Goal: Transaction & Acquisition: Book appointment/travel/reservation

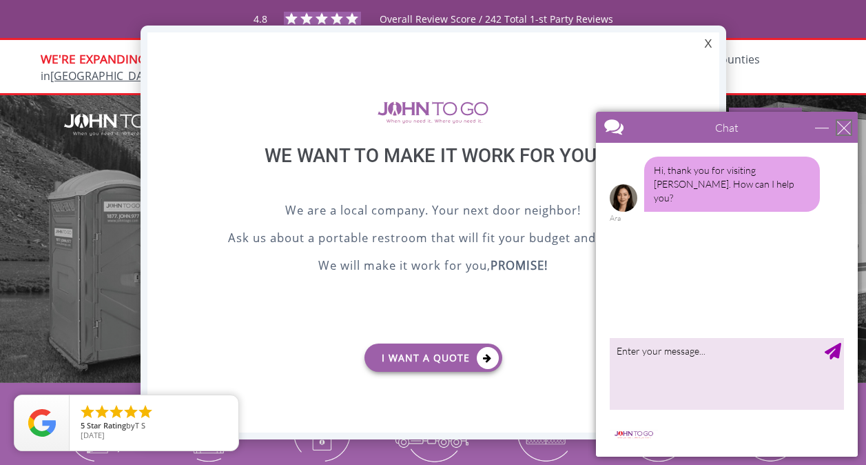
click at [842, 128] on div "close" at bounding box center [844, 128] width 14 height 14
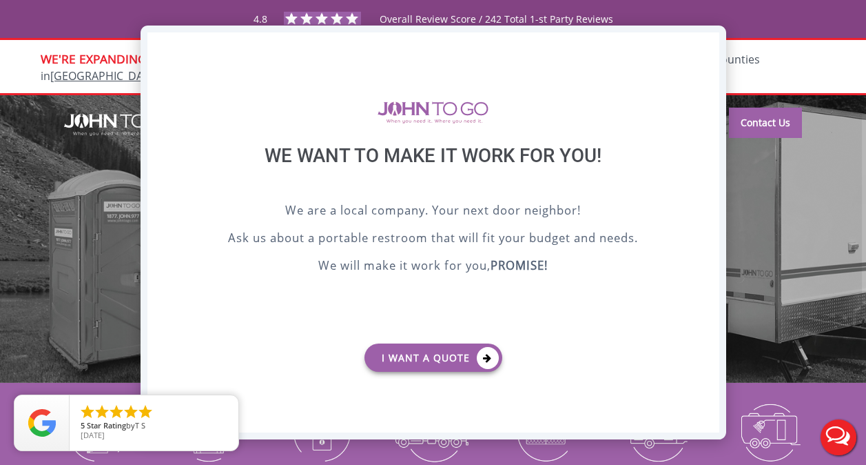
click at [702, 40] on div "X" at bounding box center [708, 43] width 21 height 23
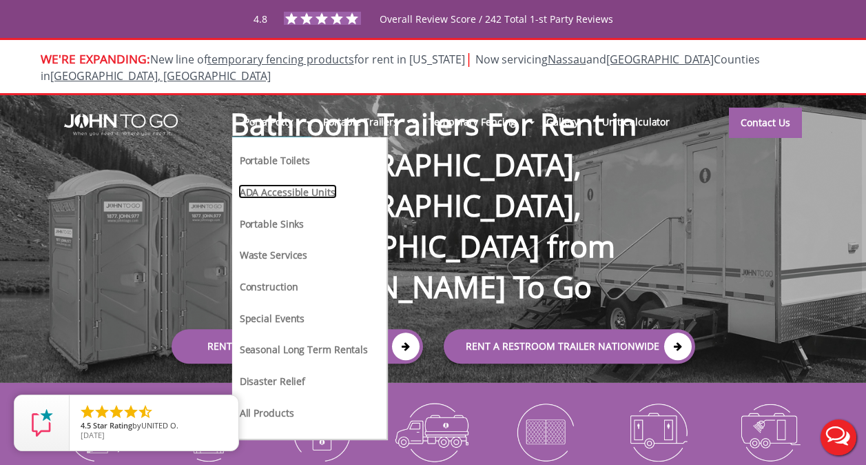
click at [284, 184] on link "ADA Accessible Units" at bounding box center [287, 191] width 99 height 14
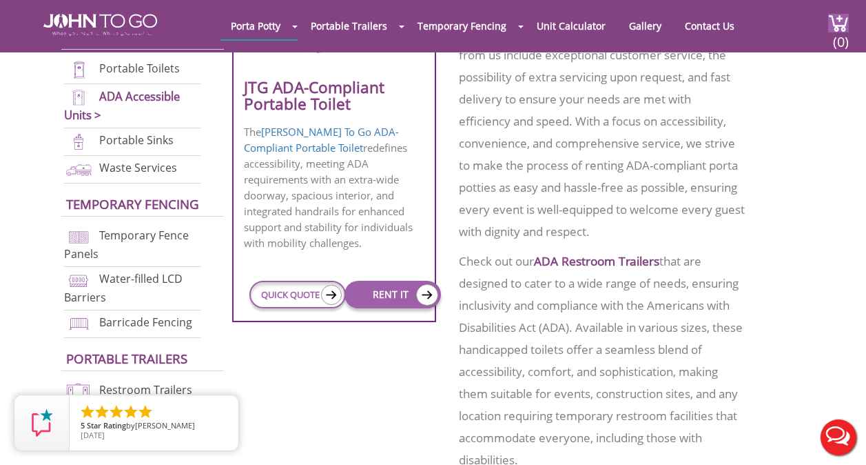
scroll to position [758, 0]
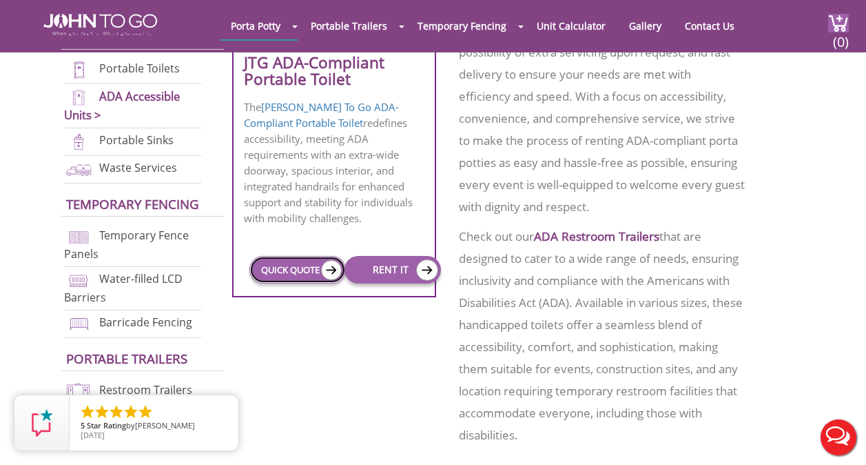
click at [313, 256] on link "QUICK QUOTE" at bounding box center [298, 270] width 96 height 28
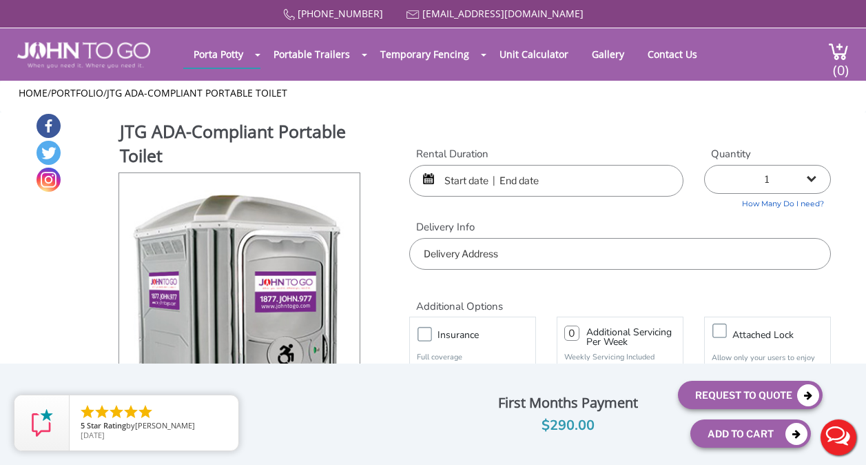
click at [505, 184] on input "text" at bounding box center [546, 181] width 274 height 32
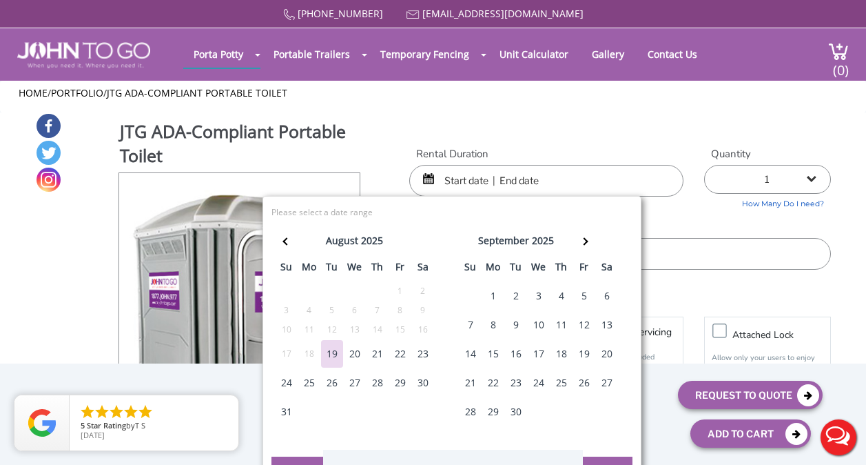
click at [400, 358] on div "22" at bounding box center [400, 354] width 22 height 28
click at [314, 385] on div "25" at bounding box center [309, 383] width 22 height 28
type input "08/22/2025 to 08/25/2025"
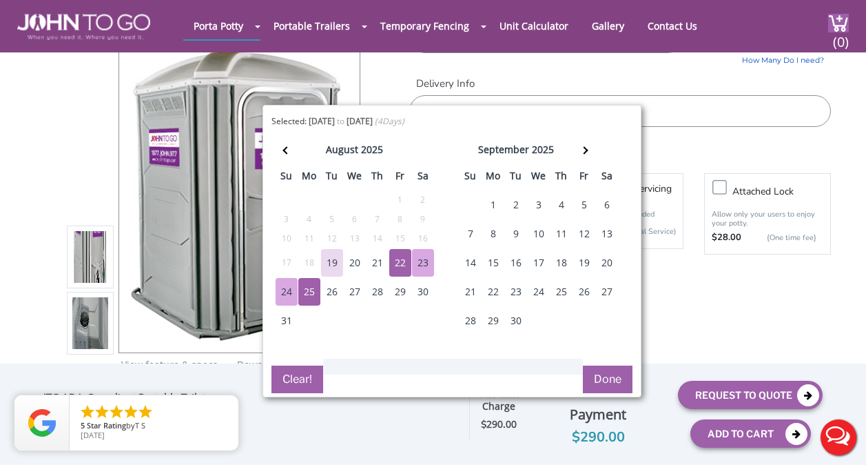
scroll to position [138, 0]
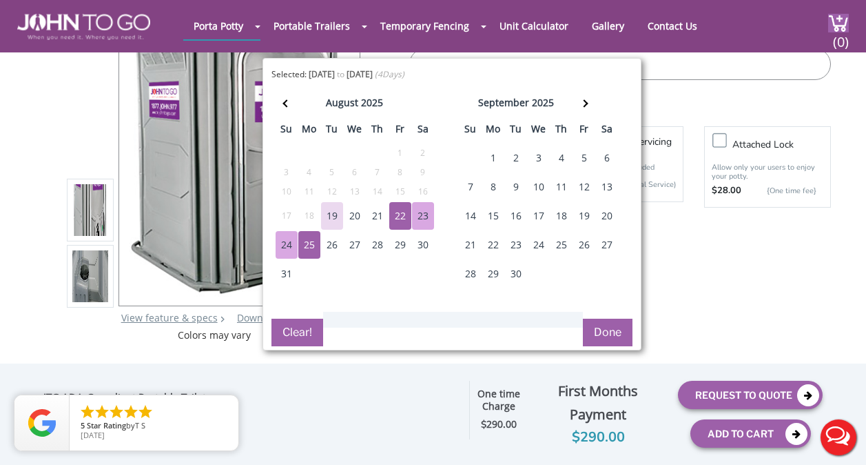
click at [603, 334] on button "Done" at bounding box center [608, 332] width 50 height 28
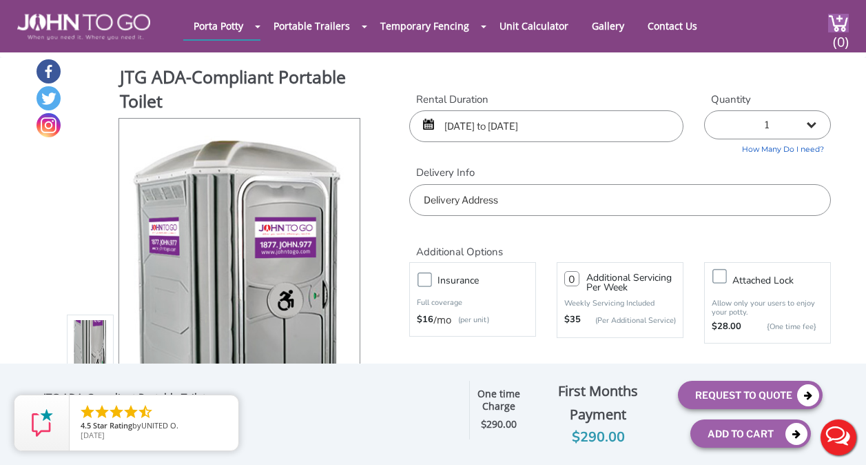
scroll to position [0, 0]
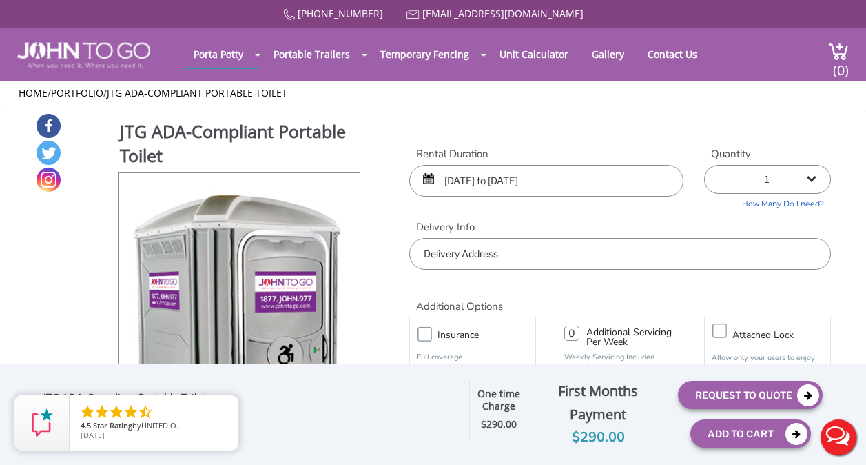
click at [601, 261] on input "text" at bounding box center [620, 254] width 422 height 32
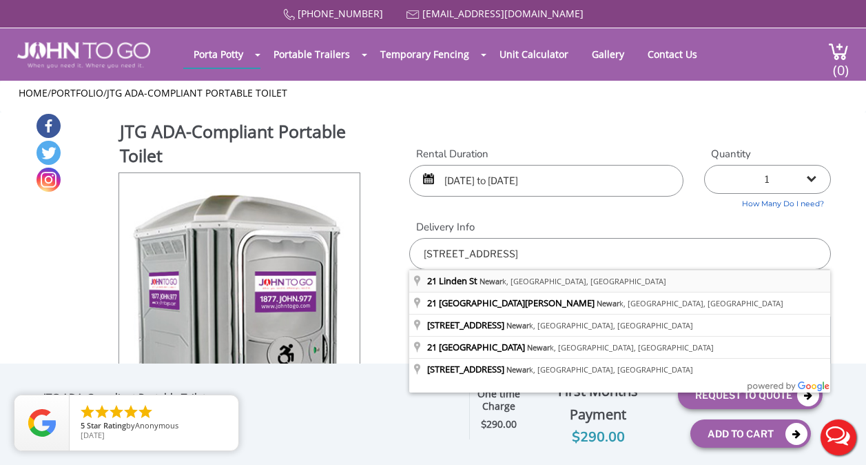
type input "[STREET_ADDRESS]"
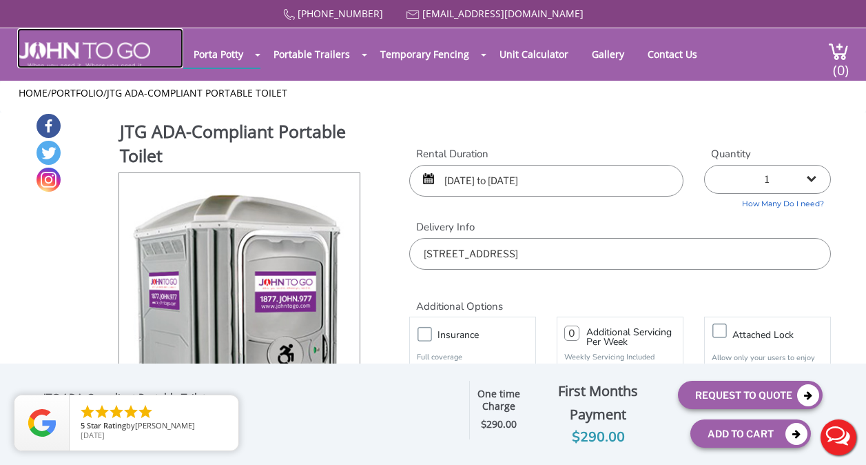
click at [107, 55] on img at bounding box center [83, 55] width 133 height 26
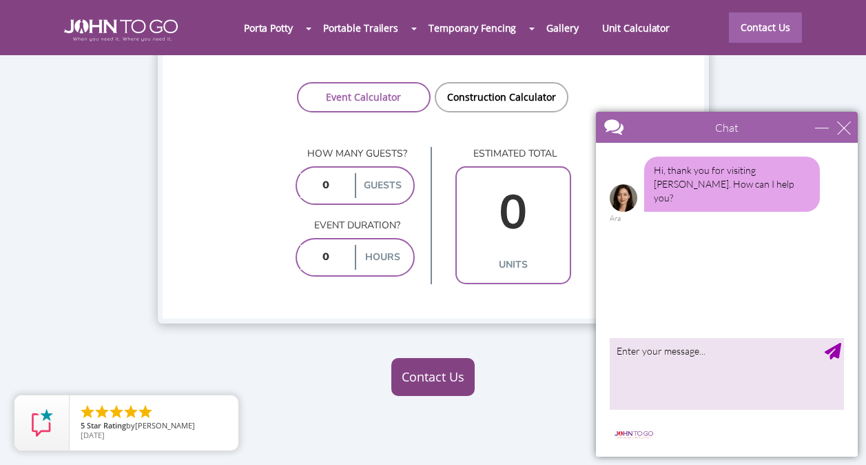
scroll to position [1103, 0]
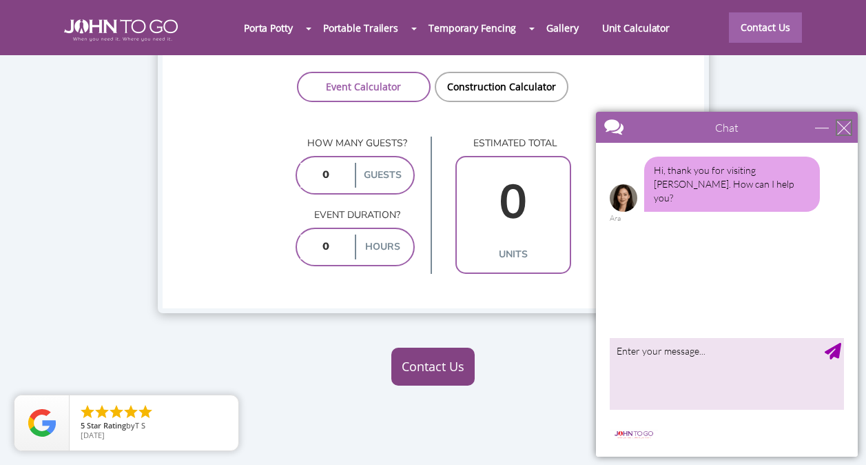
click at [844, 125] on div "close" at bounding box center [844, 128] width 14 height 14
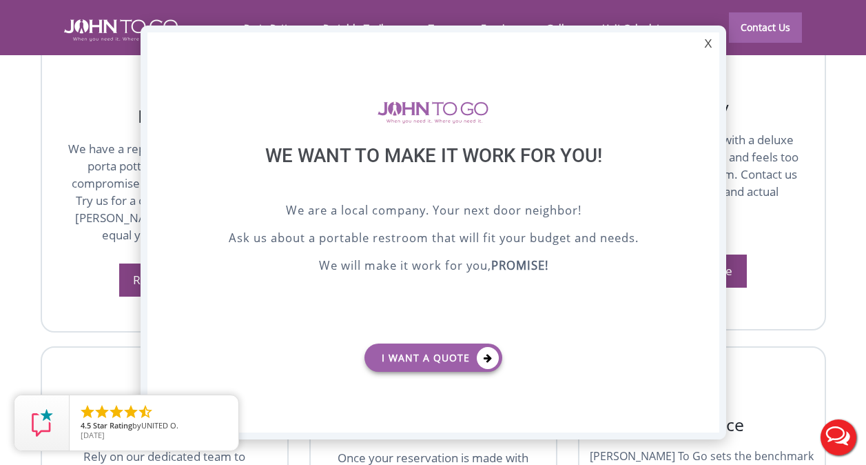
scroll to position [0, 0]
click at [700, 42] on div "X" at bounding box center [708, 43] width 21 height 23
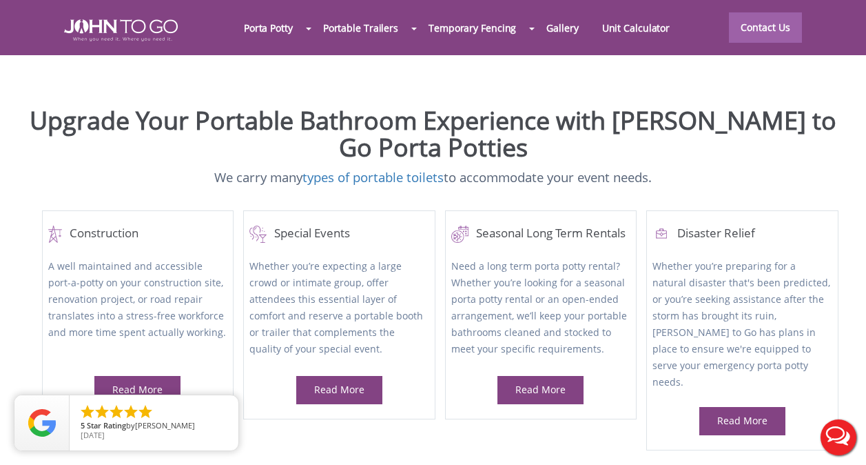
scroll to position [496, 0]
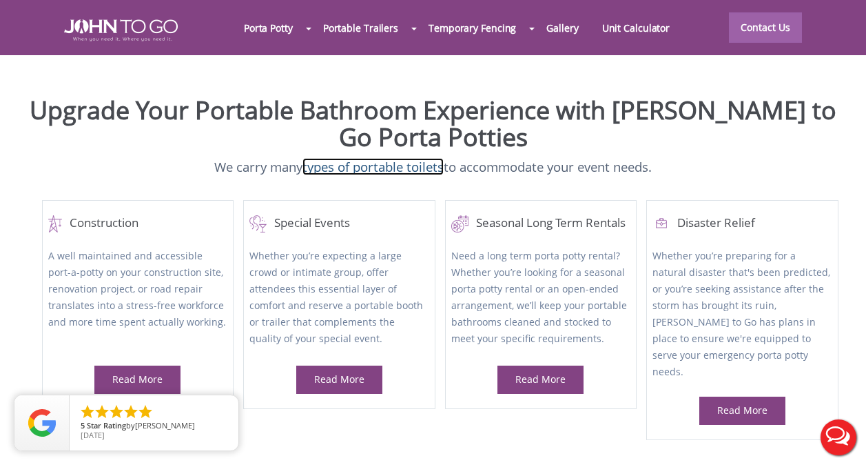
click at [376, 158] on link "types of portable toilets" at bounding box center [373, 166] width 141 height 17
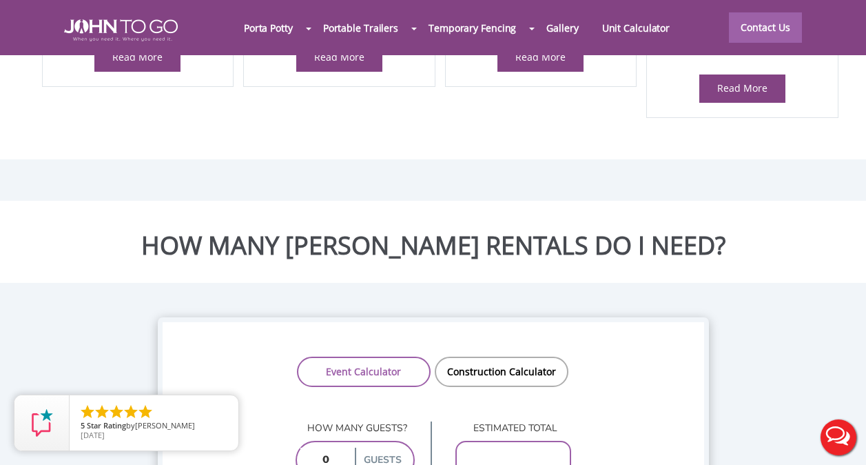
scroll to position [841, 0]
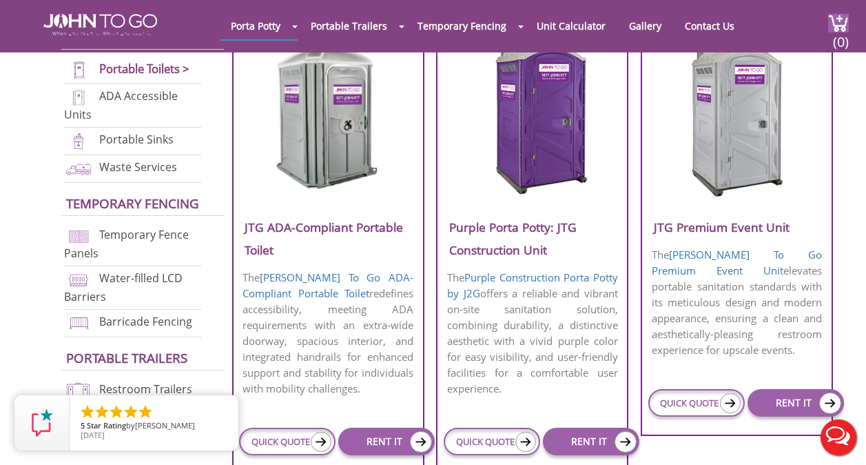
scroll to position [620, 0]
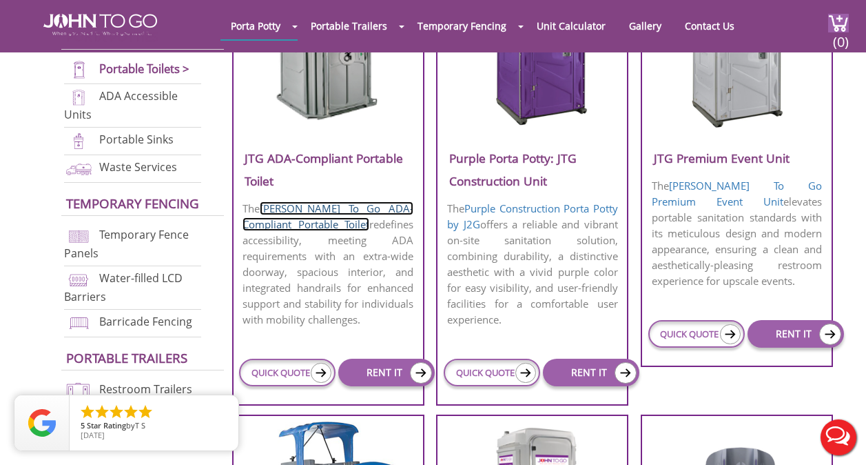
click at [358, 213] on link "John To Go ADA-Compliant Portable Toilet" at bounding box center [328, 216] width 170 height 30
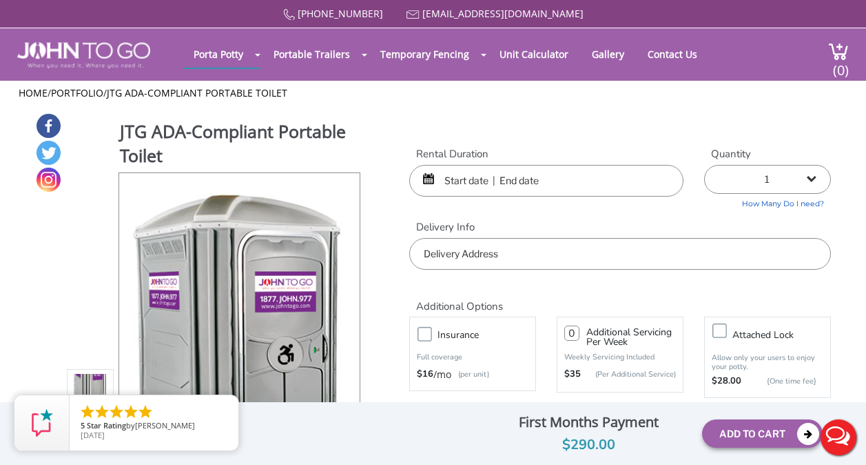
click at [434, 183] on input "text" at bounding box center [546, 181] width 274 height 32
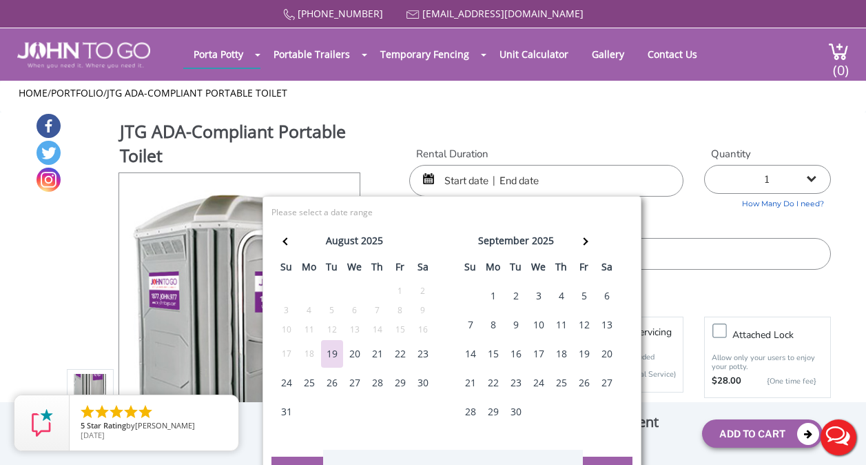
click at [405, 348] on div "22" at bounding box center [400, 354] width 22 height 28
click at [314, 381] on div "25" at bounding box center [309, 383] width 22 height 28
type input "[DATE] to [DATE]"
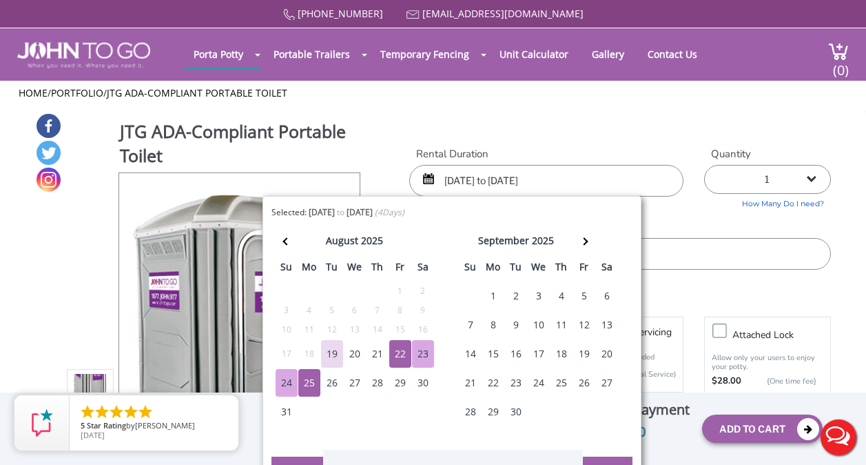
click at [713, 243] on input "text" at bounding box center [620, 254] width 422 height 32
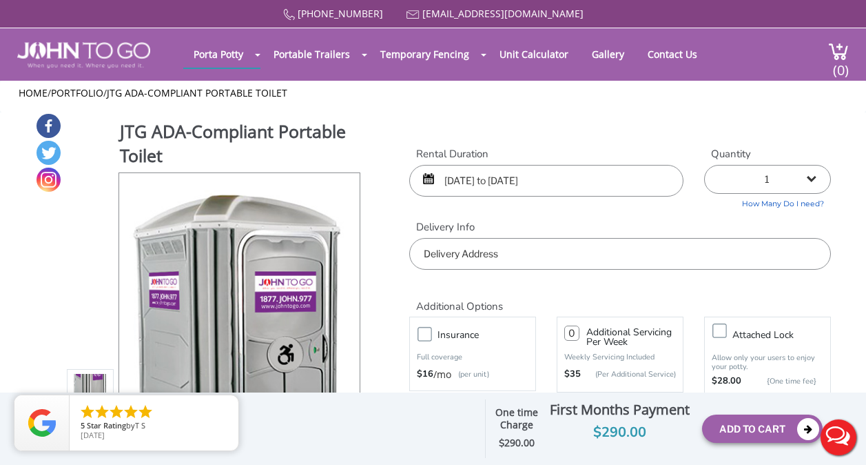
click at [653, 261] on input "text" at bounding box center [620, 254] width 422 height 32
type input "1"
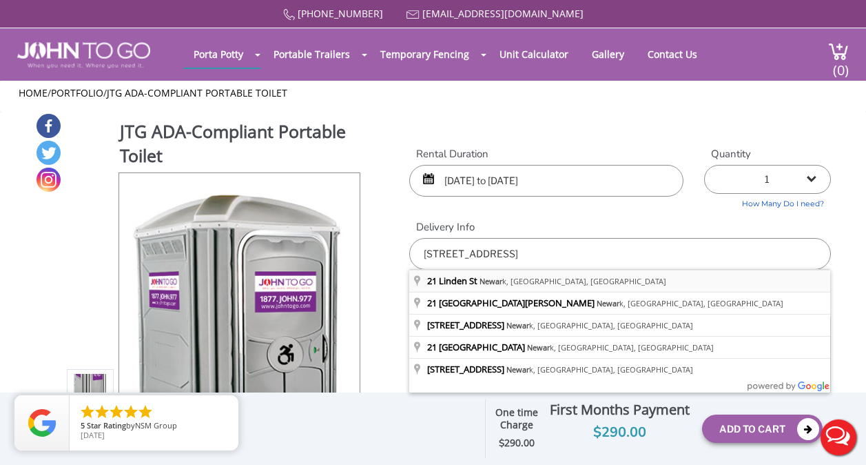
type input "[STREET_ADDRESS]"
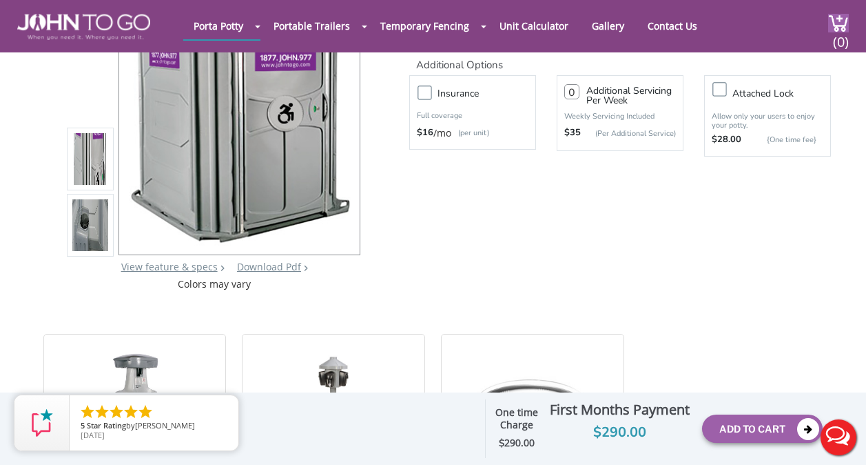
scroll to position [138, 0]
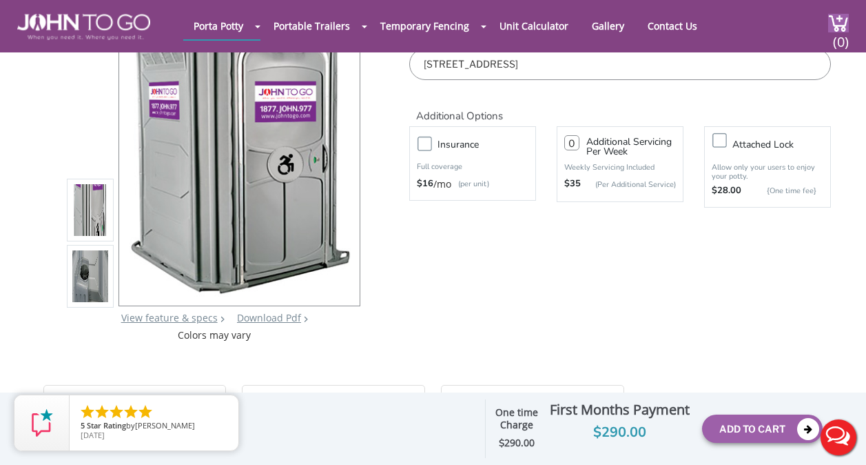
click at [726, 145] on label "Attached lock" at bounding box center [782, 144] width 112 height 17
click at [0, 0] on input "Attached lock" at bounding box center [0, 0] width 0 height 0
click at [349, 145] on div at bounding box center [341, 143] width 19 height 19
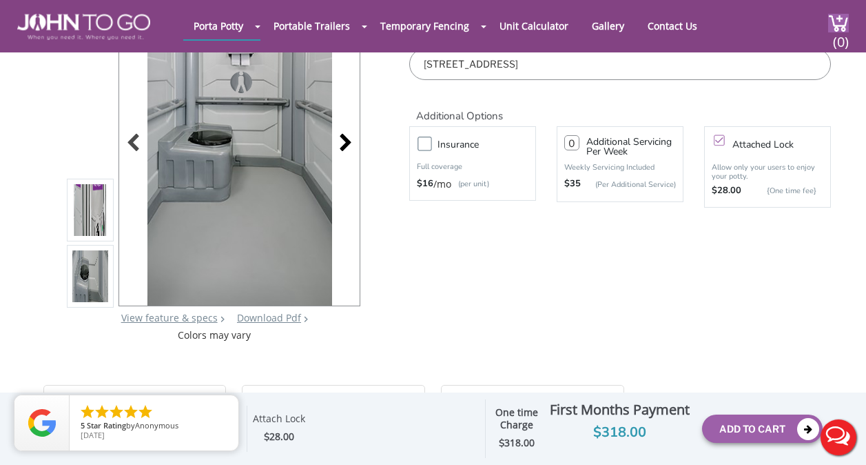
click at [349, 145] on div at bounding box center [341, 143] width 19 height 19
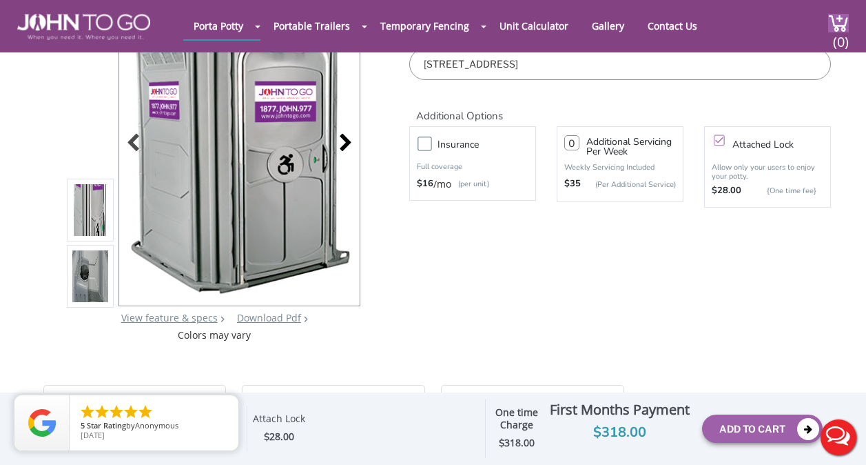
click at [349, 145] on div at bounding box center [341, 143] width 19 height 19
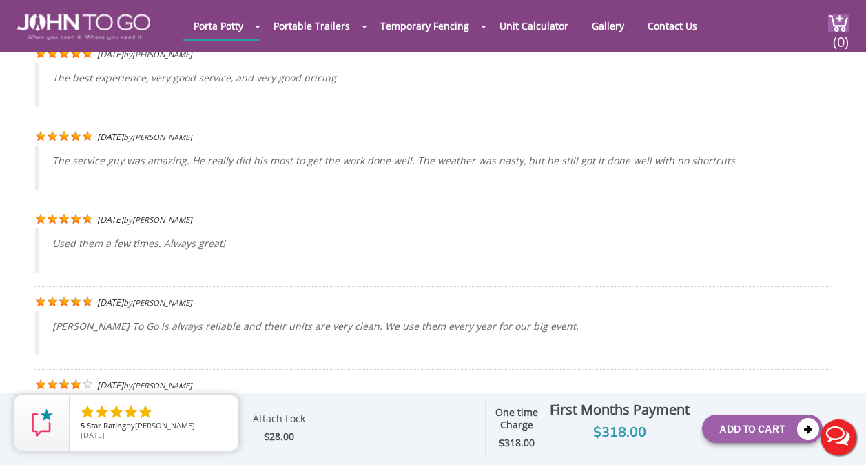
scroll to position [3377, 0]
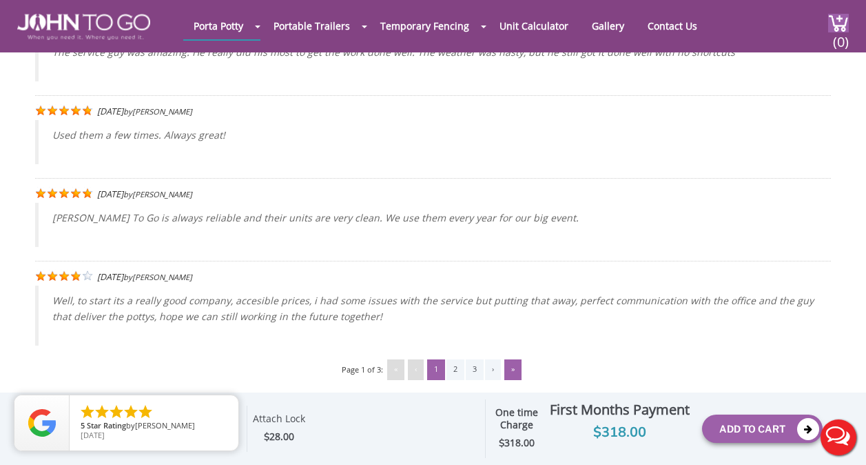
click at [515, 359] on div "»" at bounding box center [513, 369] width 17 height 21
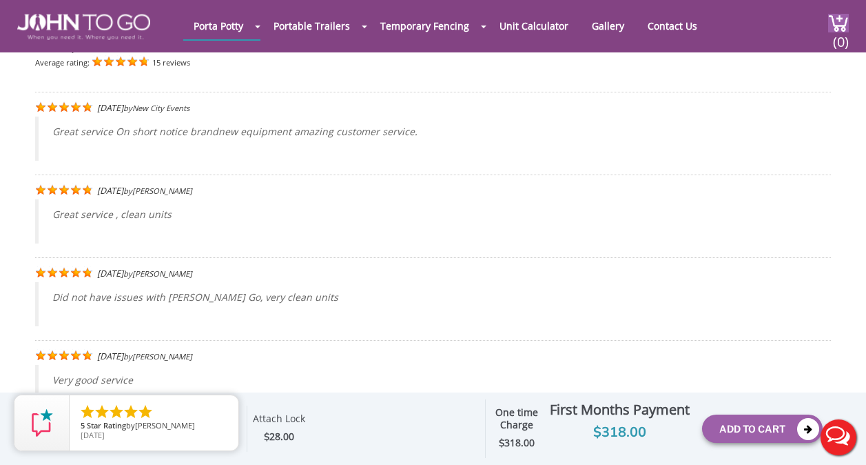
scroll to position [3317, 0]
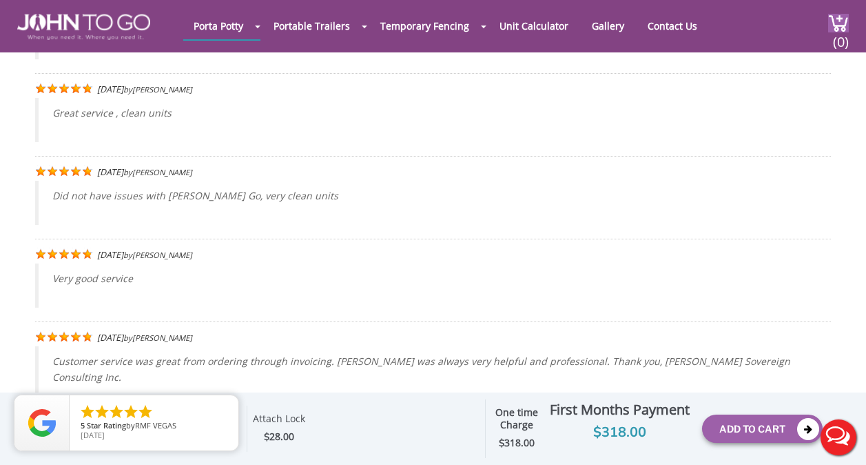
click at [437, 420] on div "1" at bounding box center [436, 430] width 18 height 21
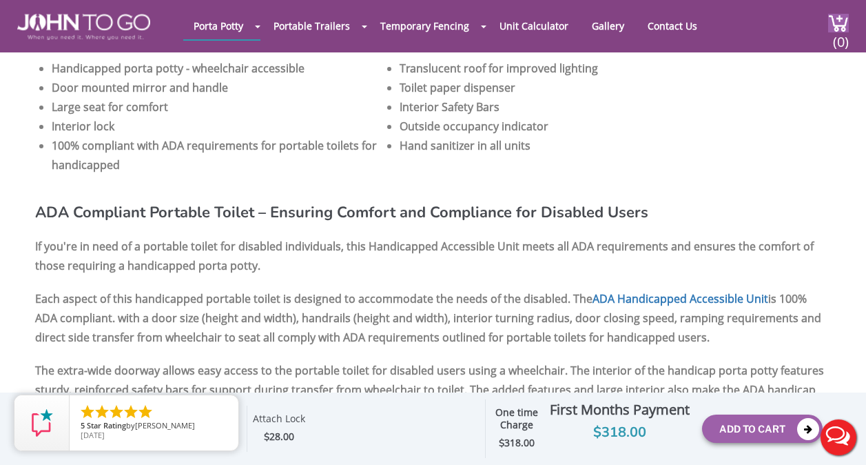
scroll to position [698, 0]
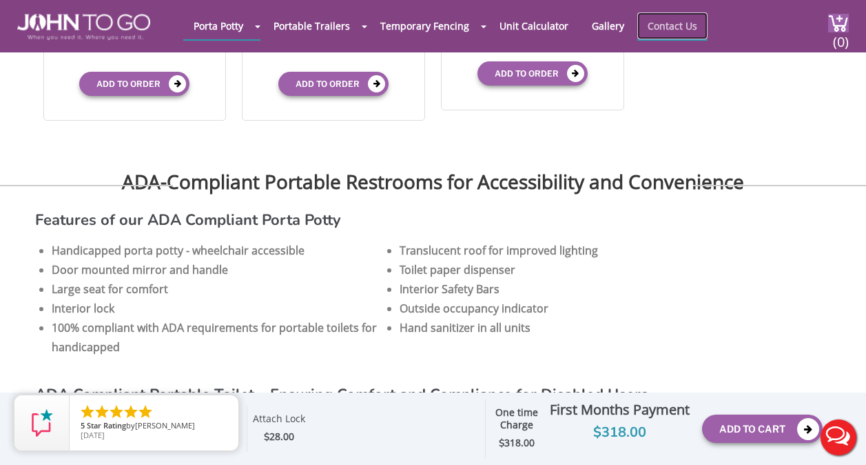
click at [644, 23] on link "Contact Us" at bounding box center [673, 25] width 70 height 27
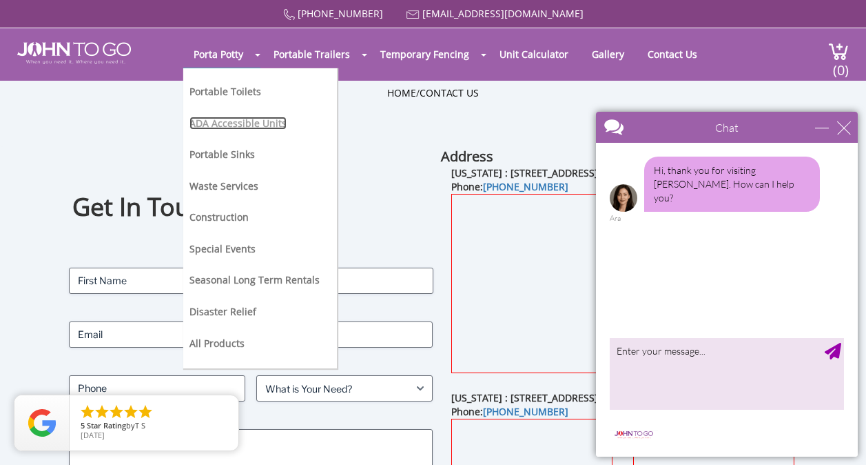
click at [226, 124] on link "ADA Accessible Units" at bounding box center [238, 122] width 97 height 13
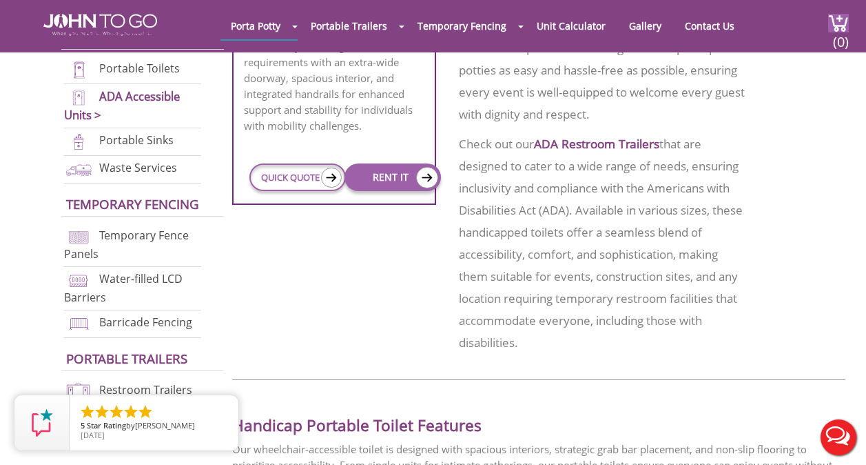
scroll to position [758, 0]
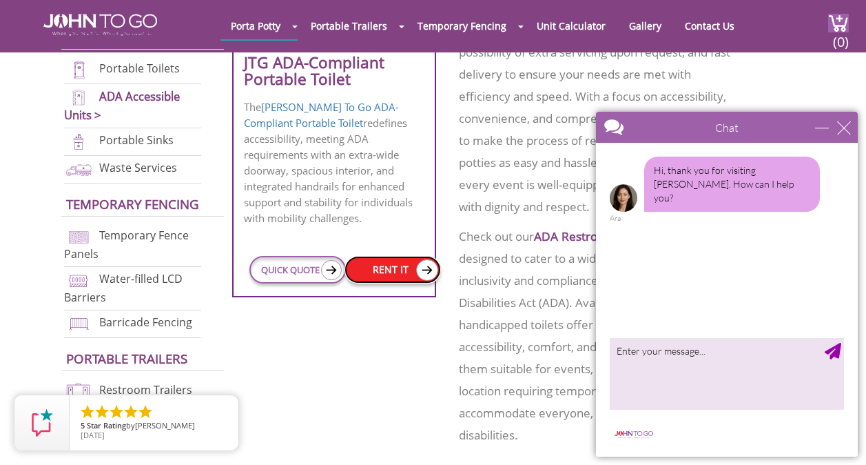
click at [395, 256] on link "RENT IT" at bounding box center [393, 270] width 96 height 28
